Goal: Task Accomplishment & Management: Manage account settings

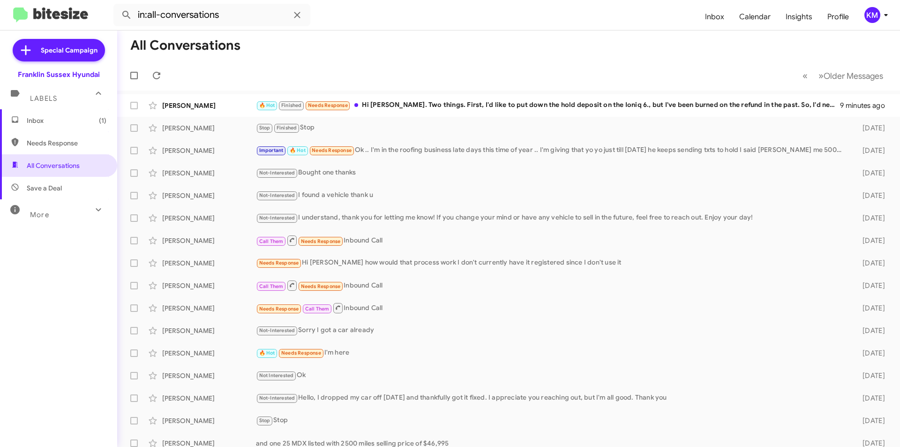
click at [427, 105] on div "🔥 Hot Finished Needs Response Hi [PERSON_NAME]. Two things. First, I'd like to …" at bounding box center [548, 105] width 584 height 11
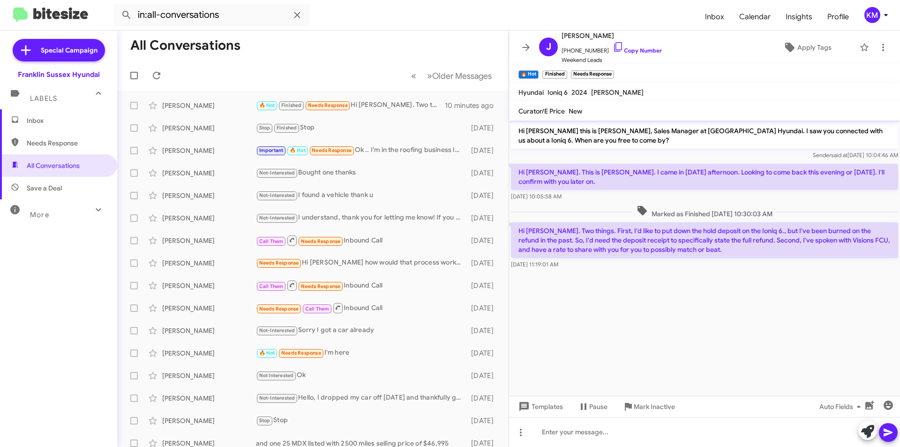
click at [690, 342] on cdk-virtual-scroll-viewport "Hi [PERSON_NAME] this is [PERSON_NAME], Sales Manager at [GEOGRAPHIC_DATA] Hyun…" at bounding box center [704, 258] width 391 height 275
click at [886, 13] on icon at bounding box center [886, 14] width 11 height 11
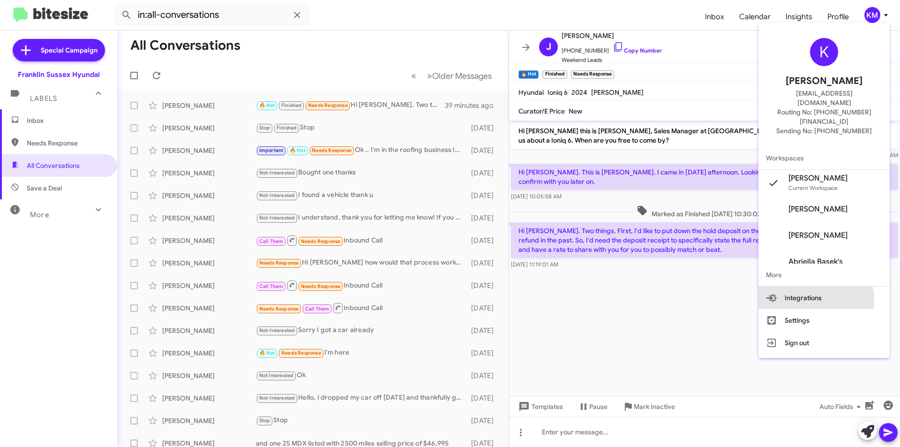
click at [814, 286] on button "Integrations" at bounding box center [824, 297] width 131 height 23
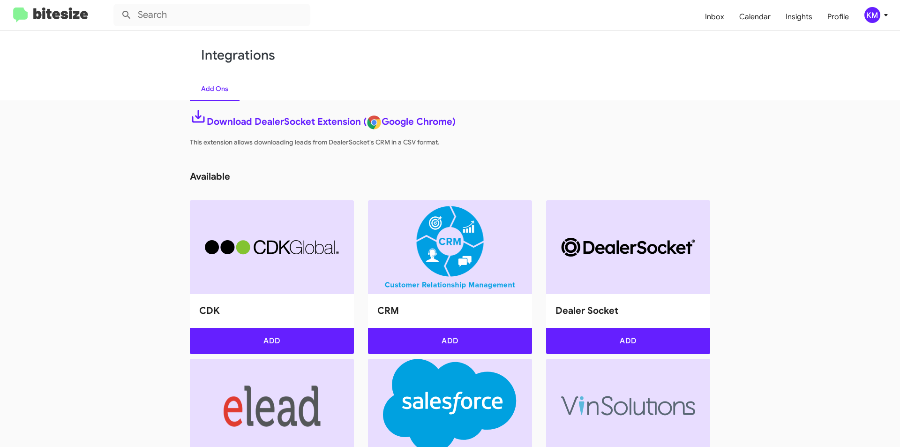
type input "in:all-conversations"
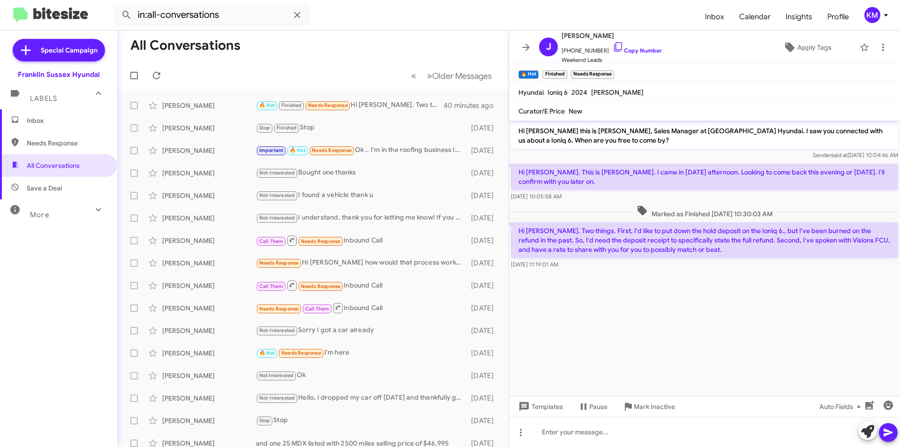
click at [880, 14] on div "KM" at bounding box center [873, 15] width 16 height 16
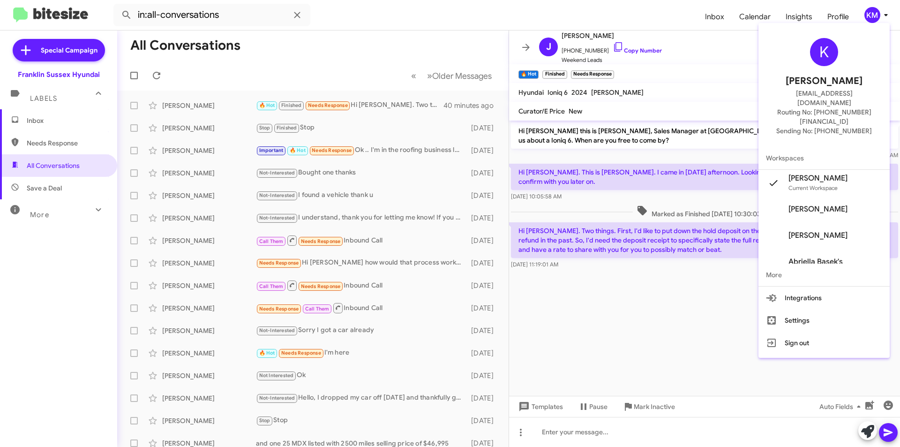
click at [823, 309] on button "Settings" at bounding box center [824, 320] width 131 height 23
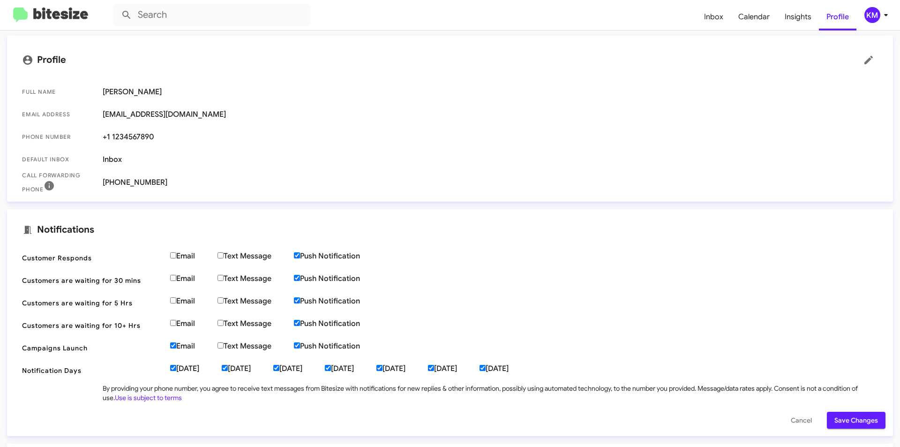
scroll to position [106, 0]
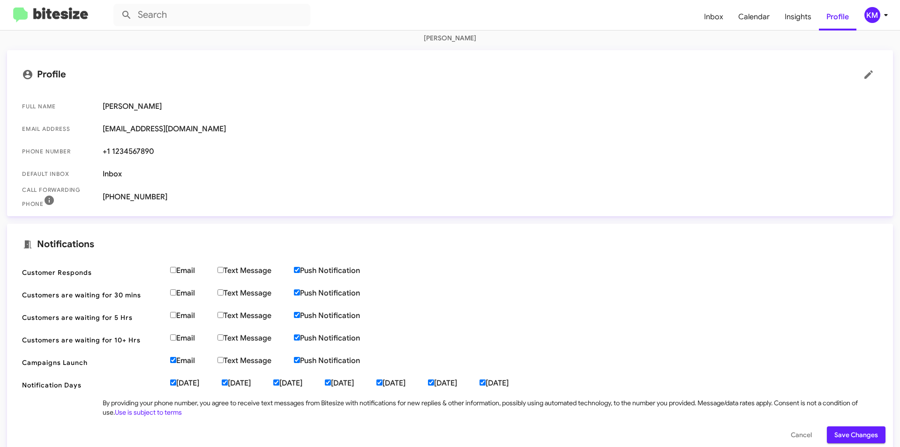
click at [300, 271] on input "Push Notification" at bounding box center [297, 270] width 6 height 6
checkbox input "true"
click at [174, 269] on input "Email" at bounding box center [173, 270] width 6 height 6
checkbox input "true"
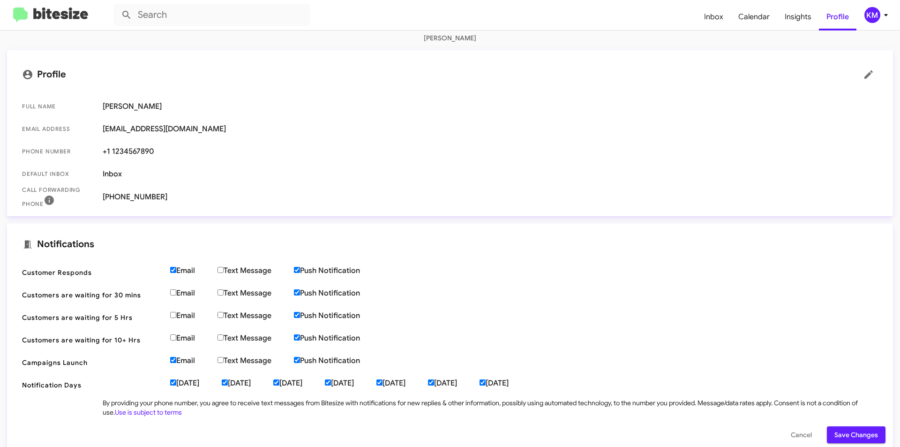
click at [835, 436] on span "Save Changes" at bounding box center [857, 434] width 44 height 17
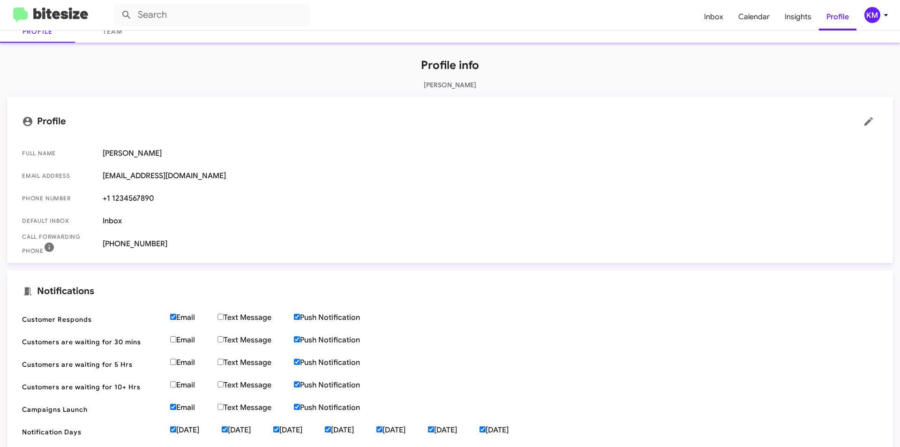
scroll to position [0, 0]
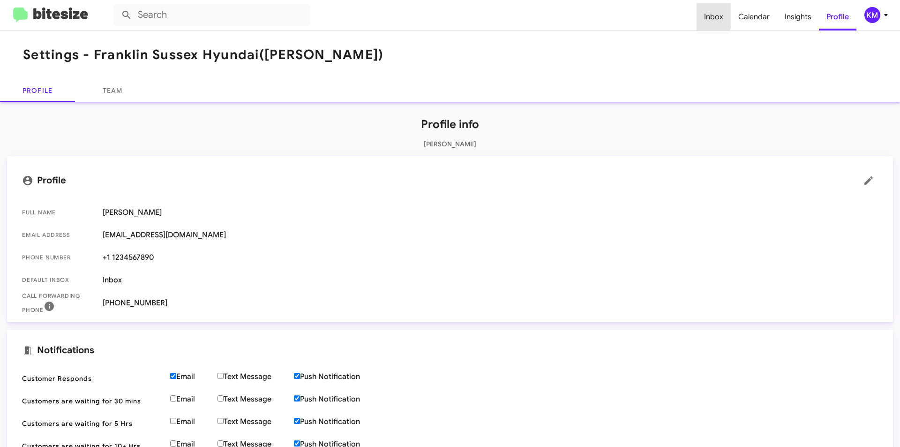
click at [710, 14] on span "Inbox" at bounding box center [714, 16] width 34 height 27
